Goal: Navigation & Orientation: Find specific page/section

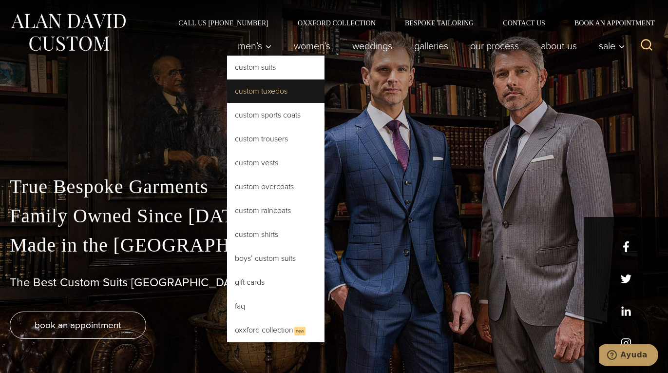
click at [256, 91] on link "Custom Tuxedos" at bounding box center [275, 90] width 97 height 23
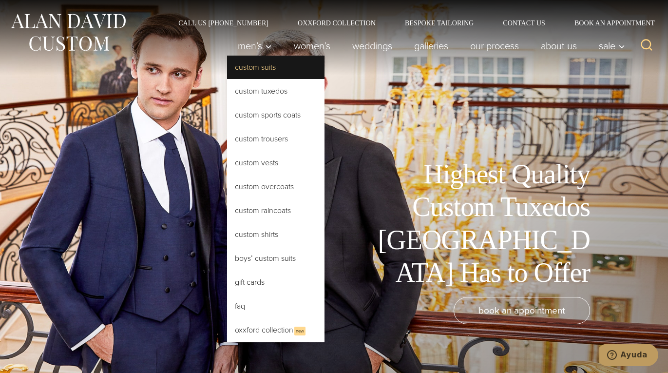
click at [255, 75] on link "Custom Suits" at bounding box center [275, 67] width 97 height 23
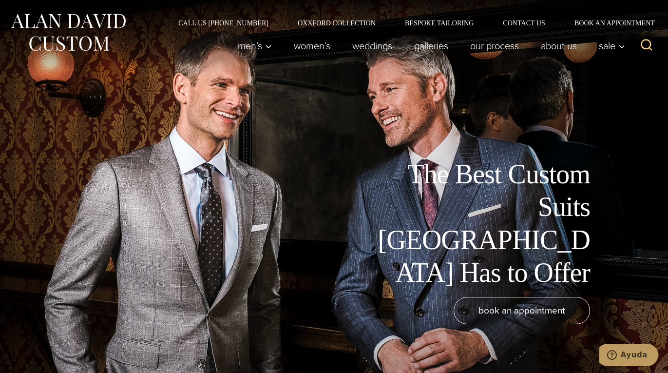
click at [98, 34] on img at bounding box center [68, 32] width 117 height 43
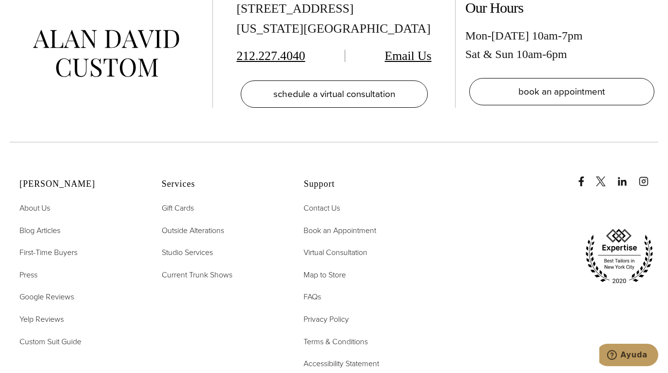
scroll to position [4722, 0]
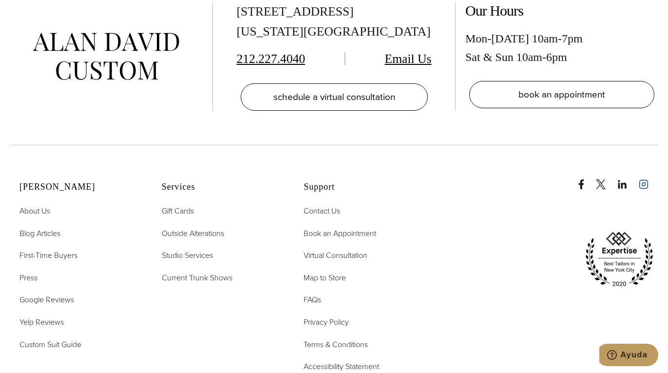
click at [645, 179] on icon "instagram" at bounding box center [644, 184] width 10 height 10
